Goal: Information Seeking & Learning: Stay updated

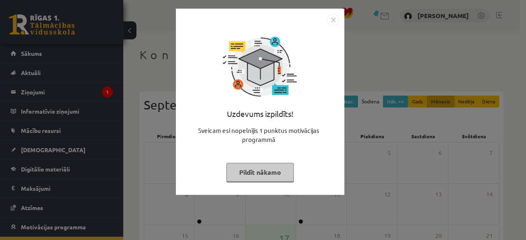
click at [333, 18] on img "Close" at bounding box center [333, 20] width 12 height 12
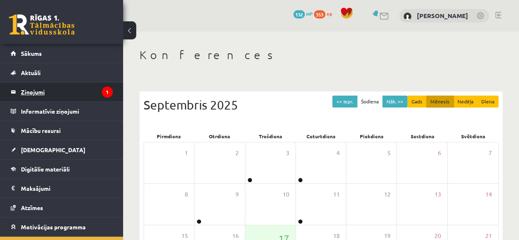
click at [83, 99] on legend "Ziņojumi 1" at bounding box center [67, 92] width 92 height 19
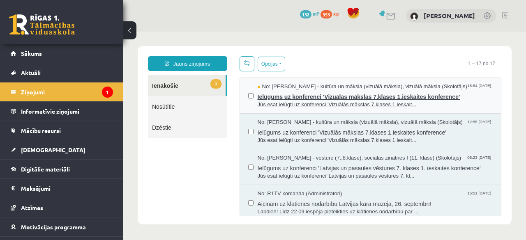
click at [290, 103] on span "Jūs esat ielūgti uz konferenci 'Vizuālās mākslas 7.klases 1.ieskait..." at bounding box center [374, 105] width 235 height 8
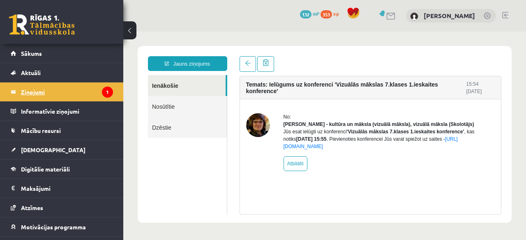
click at [72, 96] on legend "Ziņojumi 1" at bounding box center [67, 92] width 92 height 19
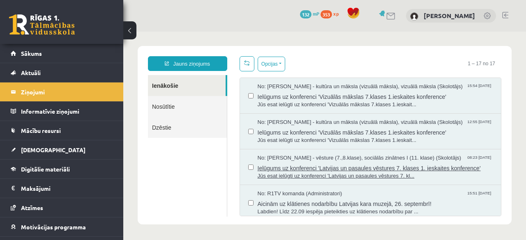
click at [395, 168] on span "Ielūgums uz konferenci 'Latvijas un pasaules vēstures 7. klases 1. ieskaites ko…" at bounding box center [374, 167] width 235 height 10
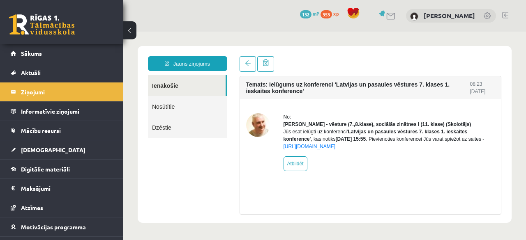
click at [257, 129] on img at bounding box center [258, 125] width 24 height 24
click at [28, 51] on span "Sākums" at bounding box center [31, 53] width 21 height 7
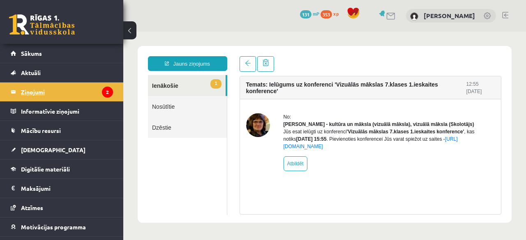
click at [71, 89] on legend "Ziņojumi 2" at bounding box center [67, 92] width 92 height 19
